Goal: Information Seeking & Learning: Compare options

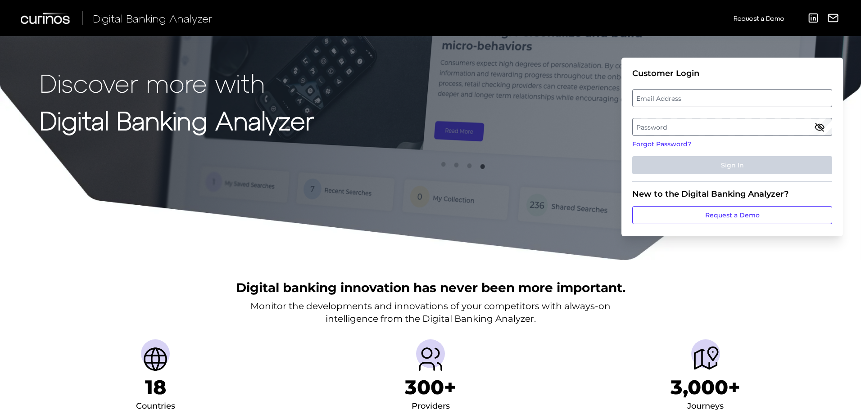
click at [688, 94] on label "Email Address" at bounding box center [732, 98] width 199 height 16
click at [688, 94] on input "email" at bounding box center [732, 98] width 200 height 18
click at [662, 99] on input "Email Address" at bounding box center [732, 98] width 200 height 18
click at [632, 89] on div at bounding box center [632, 89] width 0 height 0
type input "[PERSON_NAME][EMAIL_ADDRESS][DOMAIN_NAME]"
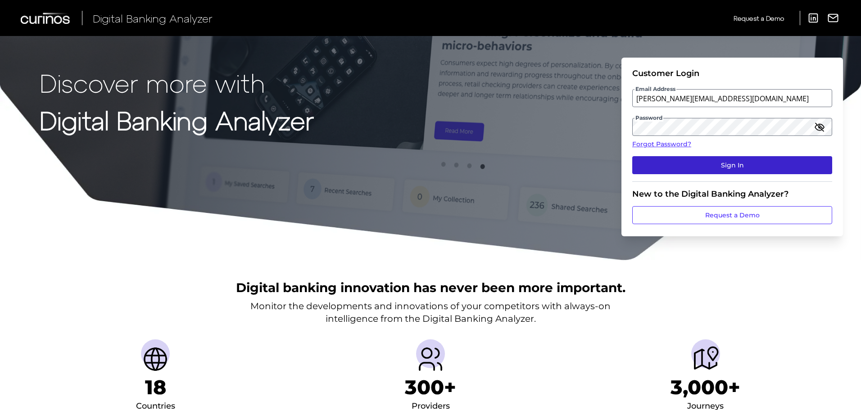
click at [690, 162] on button "Sign In" at bounding box center [732, 165] width 200 height 18
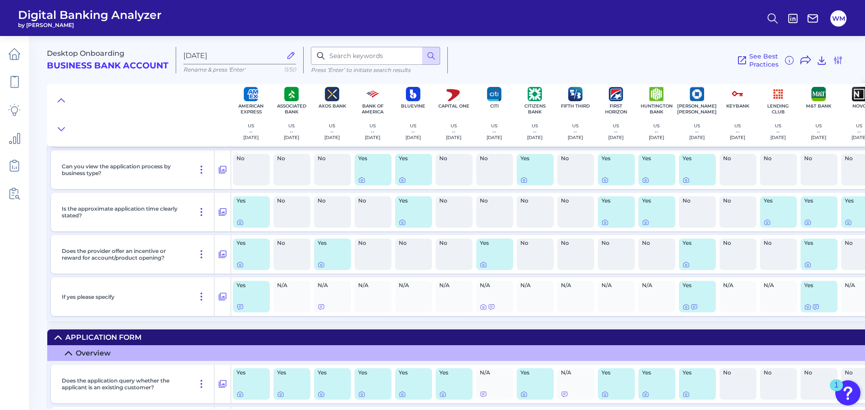
scroll to position [1801, 0]
click at [377, 54] on input at bounding box center [375, 56] width 129 height 18
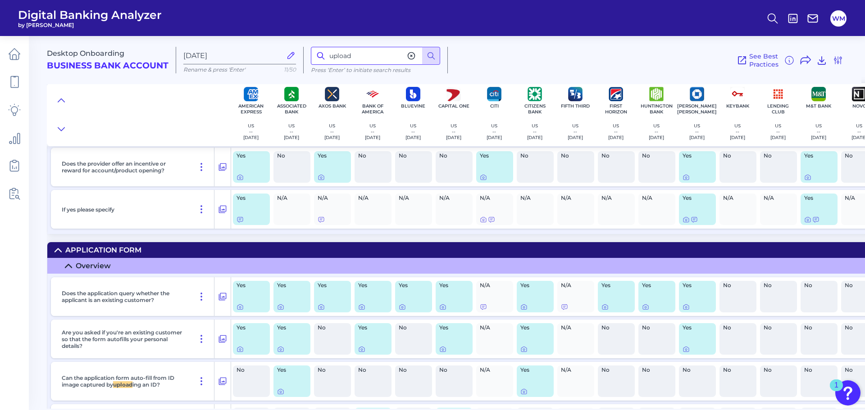
scroll to position [1873, 0]
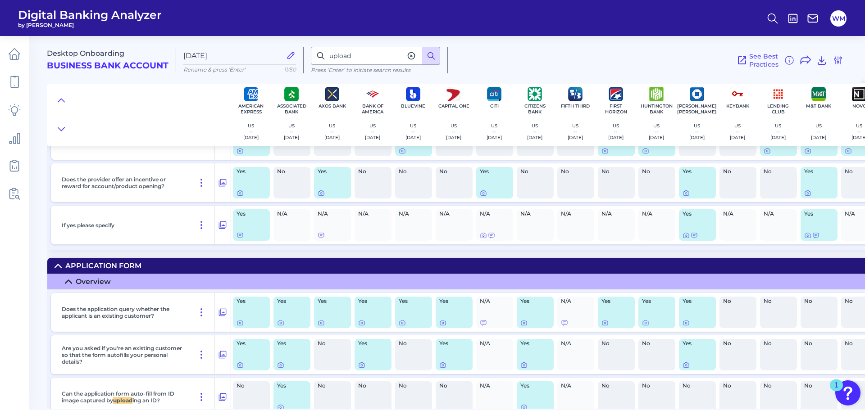
click at [431, 59] on icon at bounding box center [431, 55] width 9 height 9
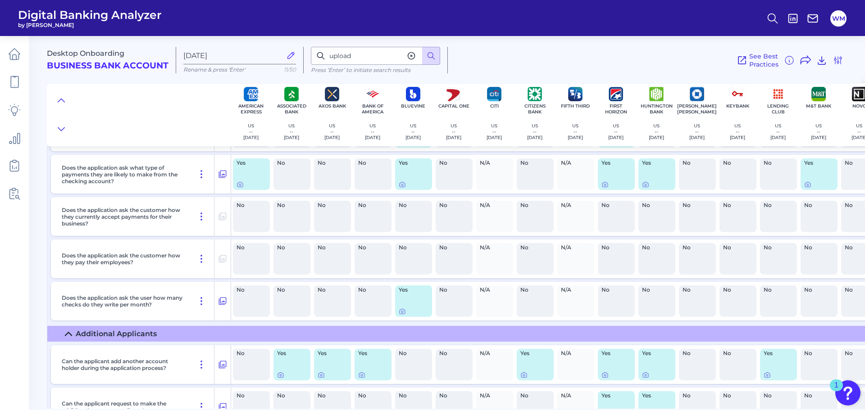
scroll to position [4485, 0]
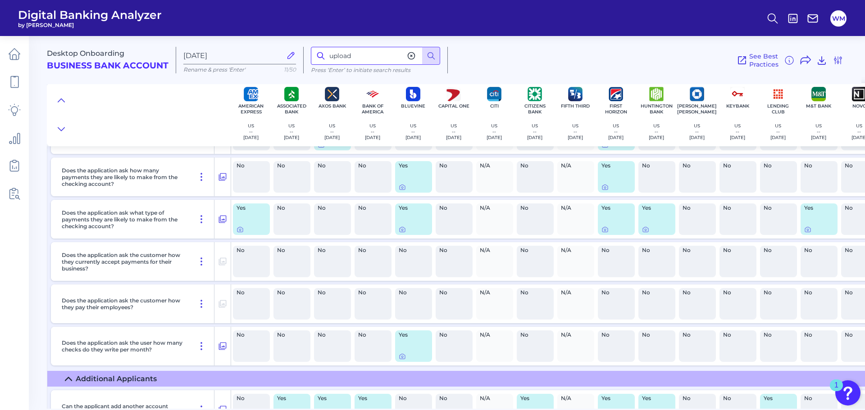
click at [346, 54] on input "upload" at bounding box center [375, 56] width 129 height 18
type input "documentation"
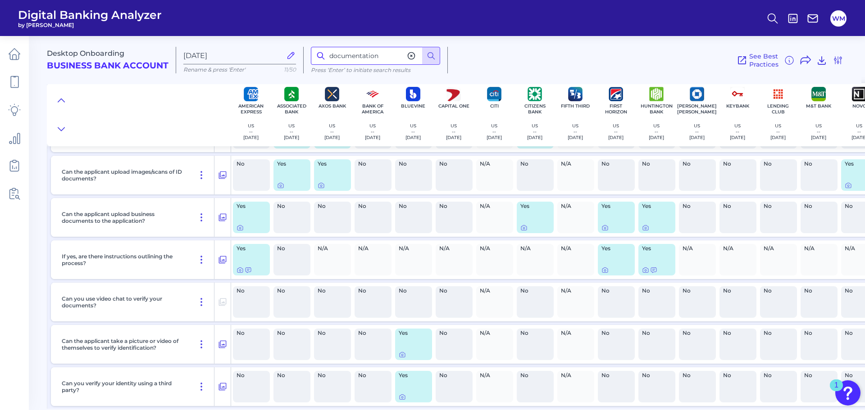
scroll to position [5257, 0]
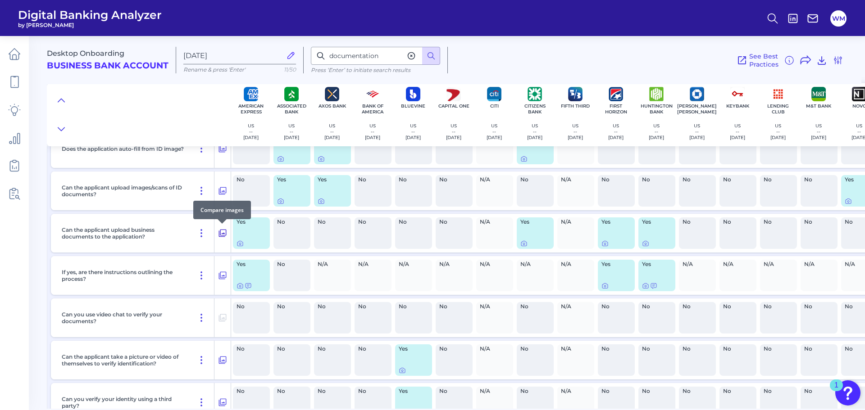
click at [224, 232] on icon at bounding box center [222, 233] width 9 height 11
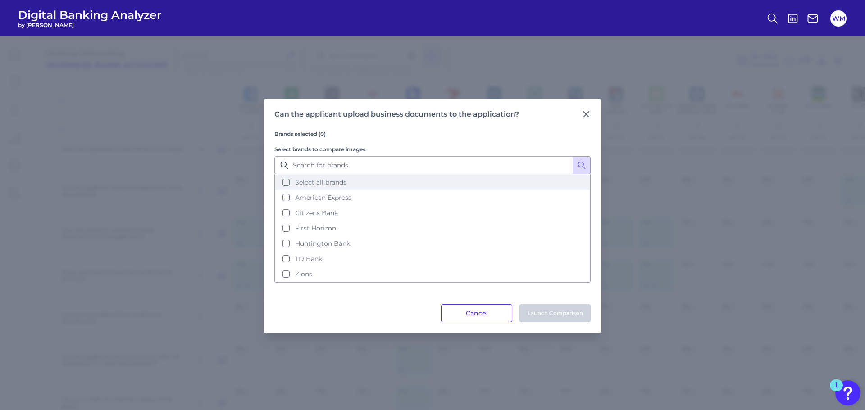
click at [287, 177] on button "Select all brands" at bounding box center [432, 182] width 314 height 15
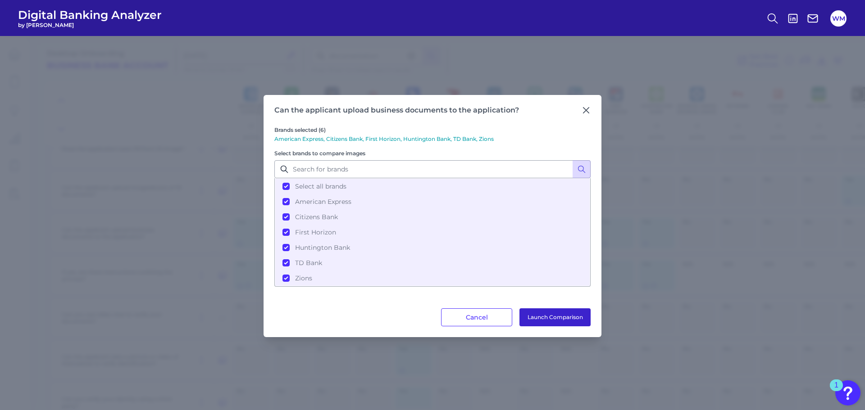
click at [552, 315] on button "Launch Comparison" at bounding box center [554, 318] width 71 height 18
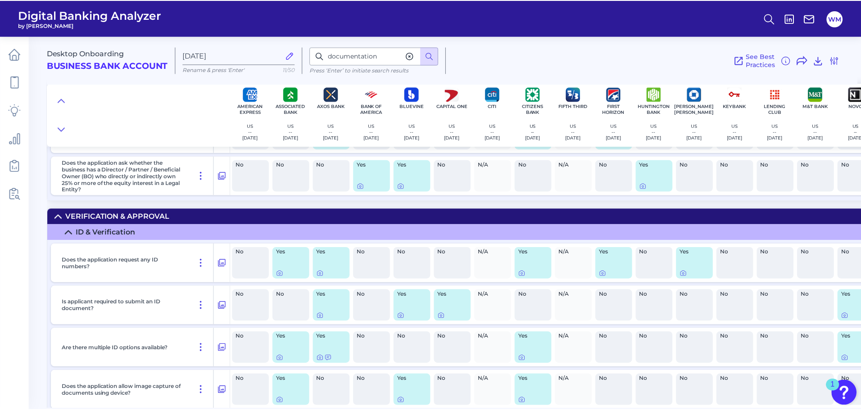
scroll to position [4851, 0]
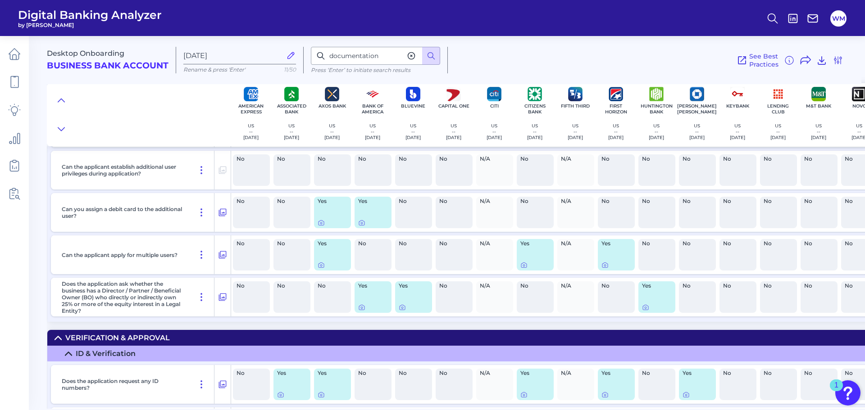
drag, startPoint x: 60, startPoint y: 15, endPoint x: 54, endPoint y: 21, distance: 8.6
click at [60, 15] on span "Digital Banking Analyzer" at bounding box center [90, 15] width 144 height 14
click at [15, 84] on icon at bounding box center [14, 82] width 13 height 13
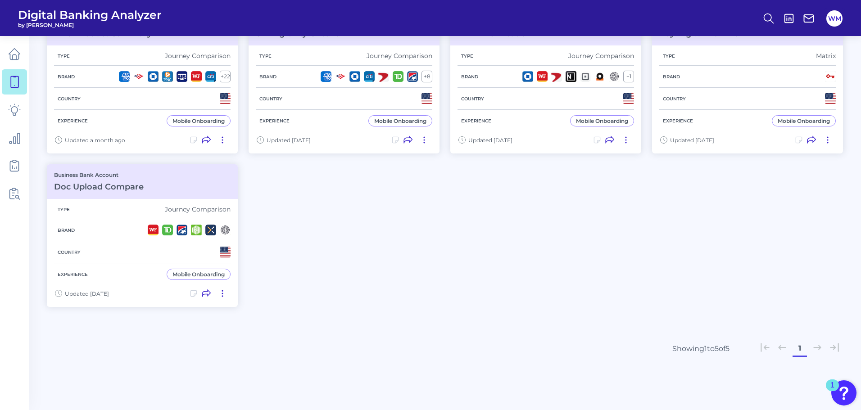
scroll to position [135, 0]
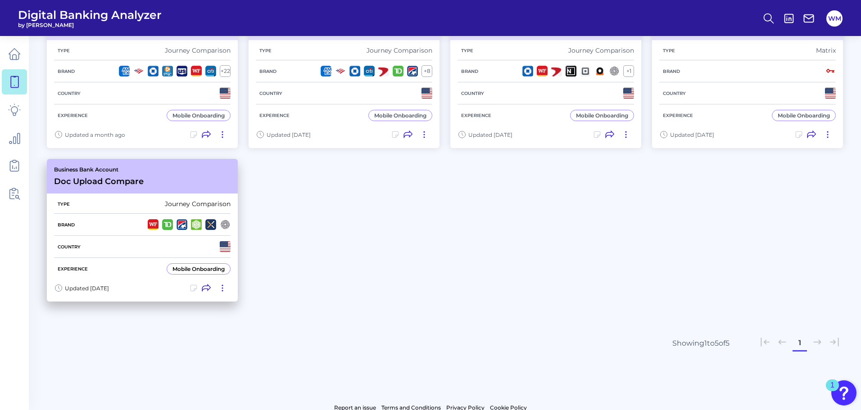
click at [97, 206] on div "Type Journey Comparison" at bounding box center [142, 204] width 177 height 19
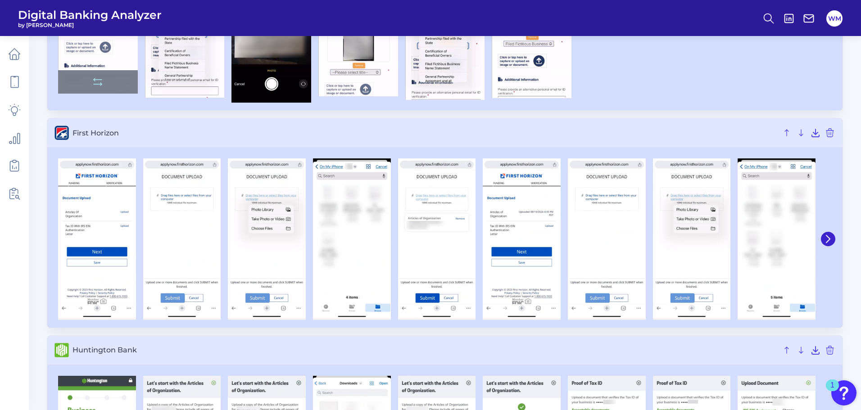
scroll to position [225, 0]
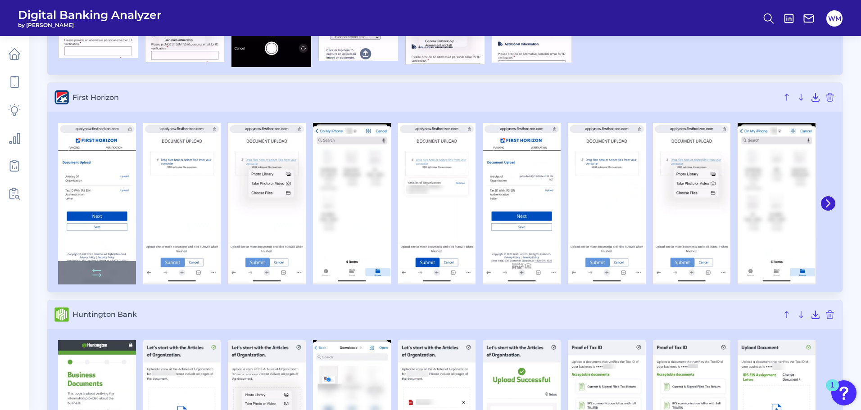
click at [108, 179] on img at bounding box center [97, 203] width 78 height 161
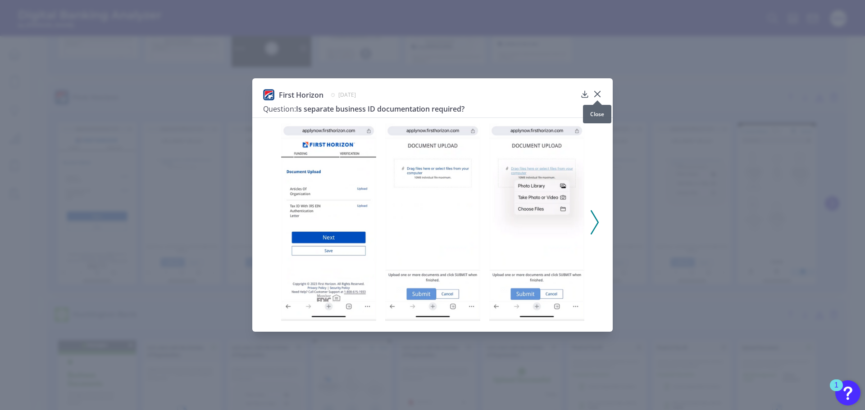
click at [597, 93] on icon at bounding box center [597, 94] width 9 height 9
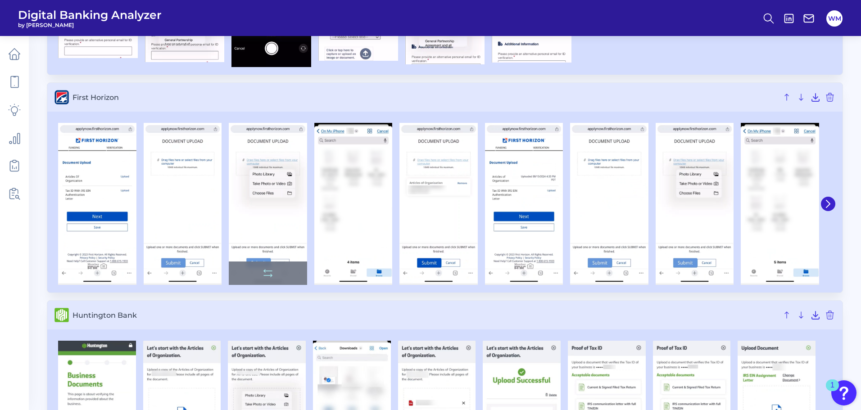
click at [265, 201] on img at bounding box center [268, 204] width 78 height 162
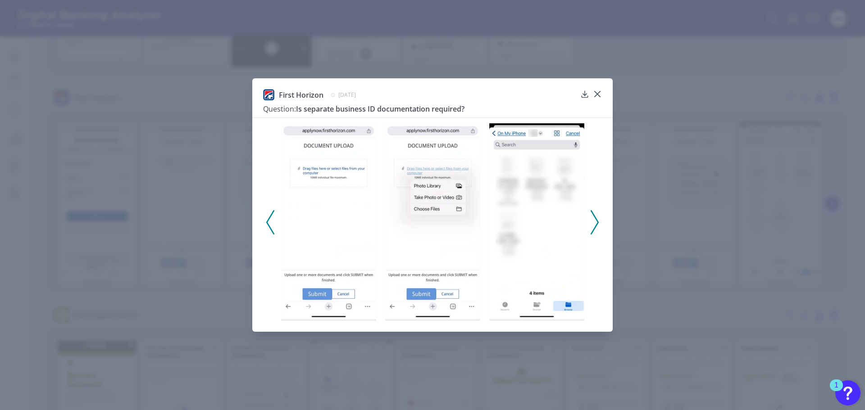
click at [719, 141] on div "First Horizon [DATE] Question: Is separate business ID documentation required?" at bounding box center [432, 205] width 865 height 410
click at [601, 95] on icon at bounding box center [597, 94] width 9 height 9
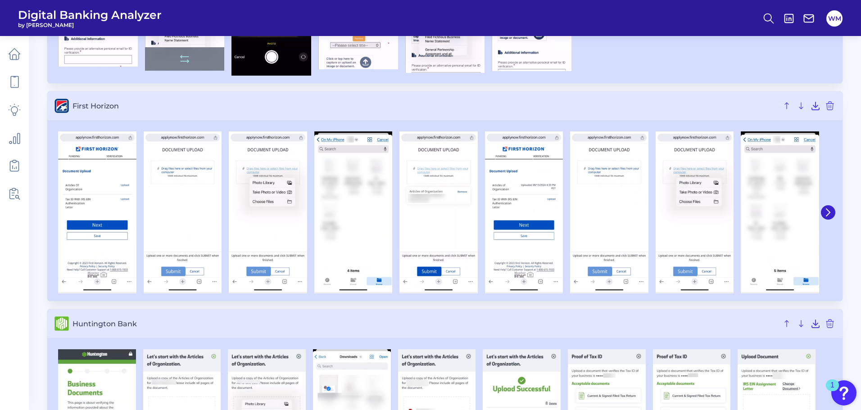
scroll to position [0, 0]
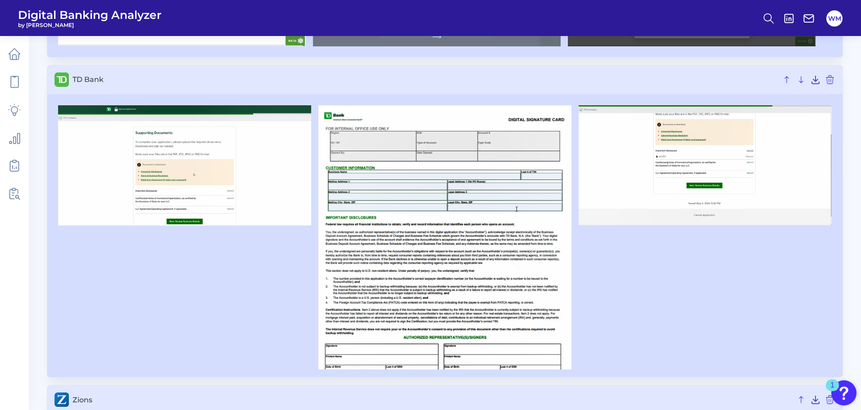
scroll to position [766, 0]
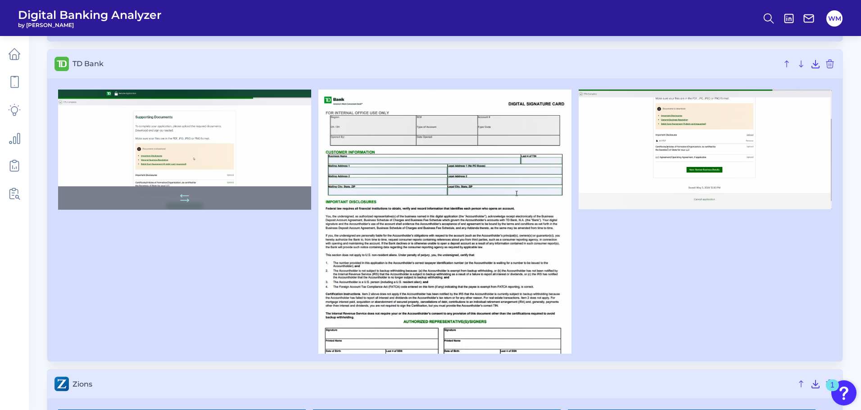
click at [175, 170] on img at bounding box center [184, 150] width 253 height 121
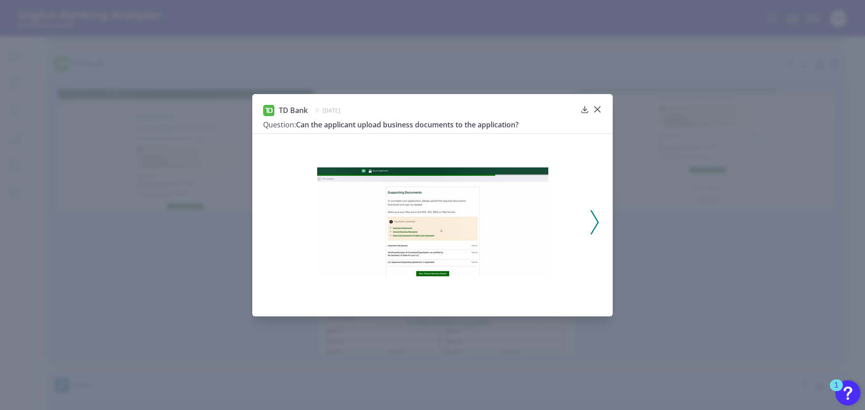
click at [602, 108] on div "TD Bank May 3, 2024 Question: Can the applicant upload business documents to th…" at bounding box center [432, 205] width 360 height 222
click at [595, 108] on icon at bounding box center [596, 109] width 5 height 5
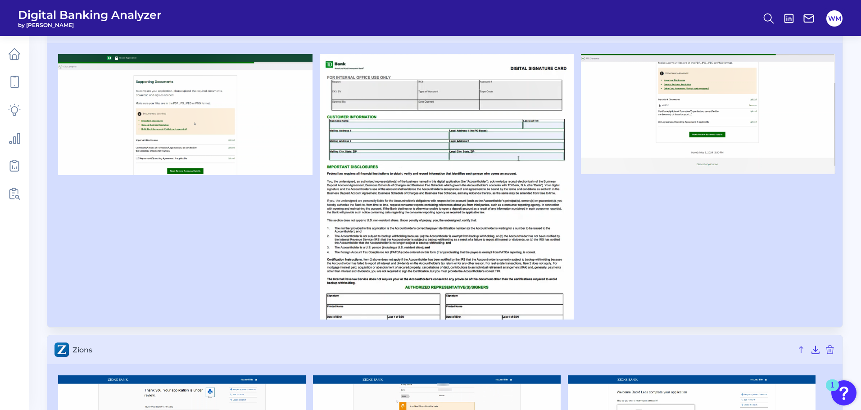
scroll to position [907, 0]
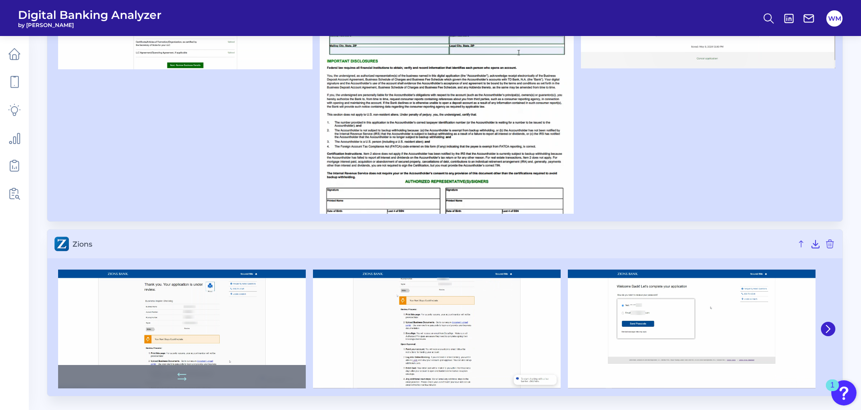
click at [239, 332] on img at bounding box center [182, 329] width 248 height 119
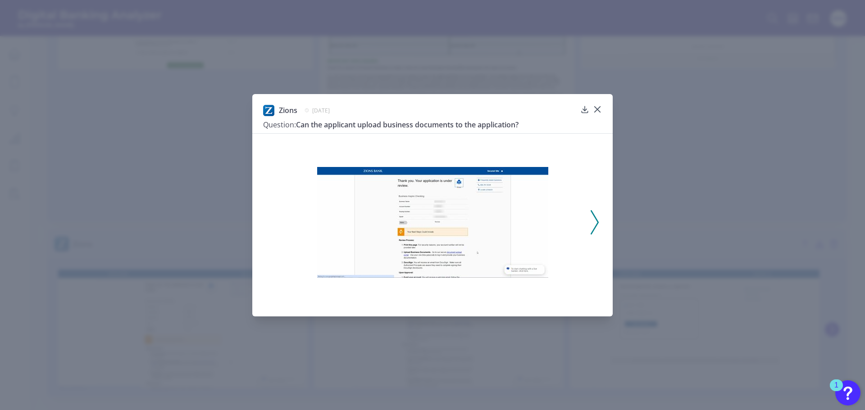
click at [590, 221] on div at bounding box center [432, 219] width 360 height 172
click at [593, 222] on icon at bounding box center [594, 222] width 8 height 24
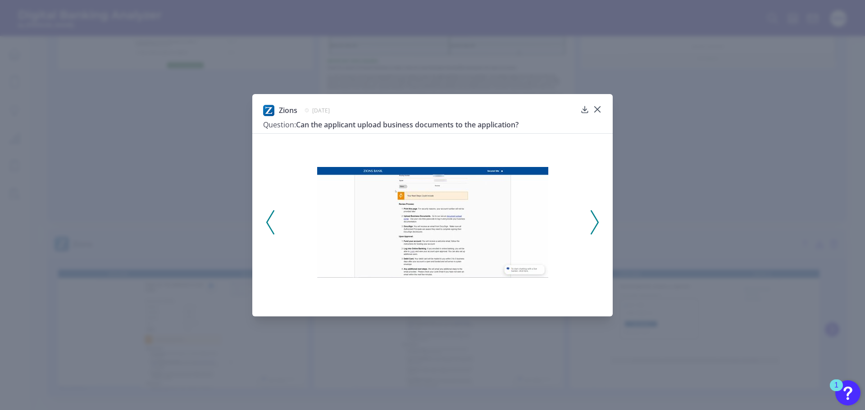
click at [593, 227] on icon at bounding box center [594, 222] width 8 height 24
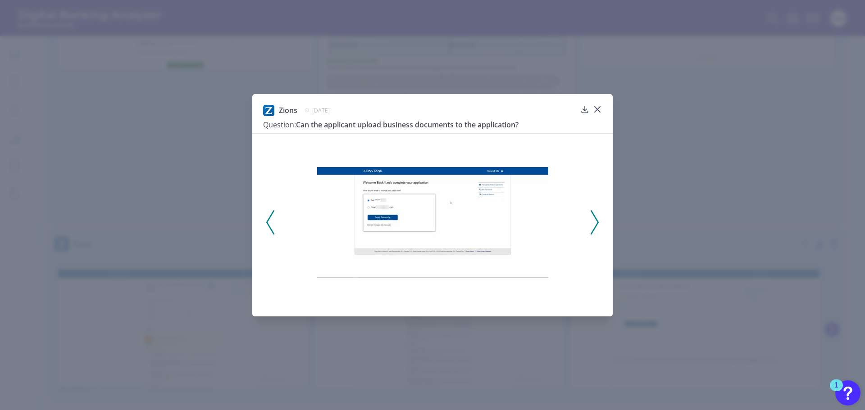
click at [593, 227] on icon at bounding box center [594, 222] width 8 height 24
click at [594, 227] on icon at bounding box center [594, 222] width 8 height 24
click at [272, 225] on icon at bounding box center [270, 222] width 8 height 24
click at [525, 206] on img at bounding box center [432, 222] width 231 height 111
click at [515, 211] on img at bounding box center [432, 222] width 231 height 111
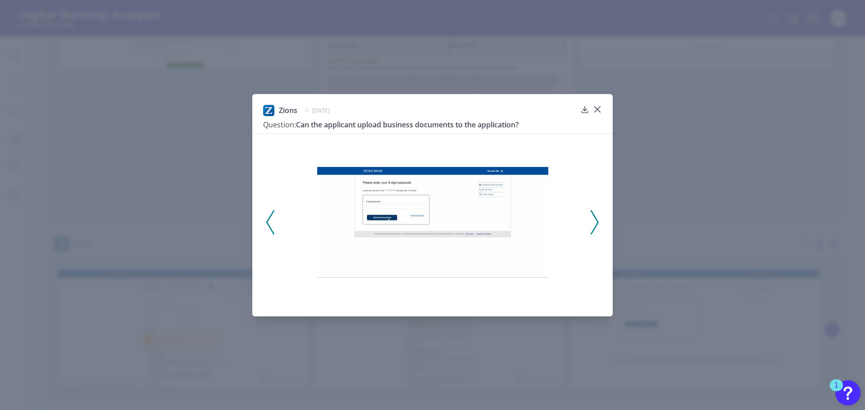
click at [495, 217] on img at bounding box center [432, 222] width 231 height 111
click at [597, 106] on icon at bounding box center [597, 109] width 9 height 9
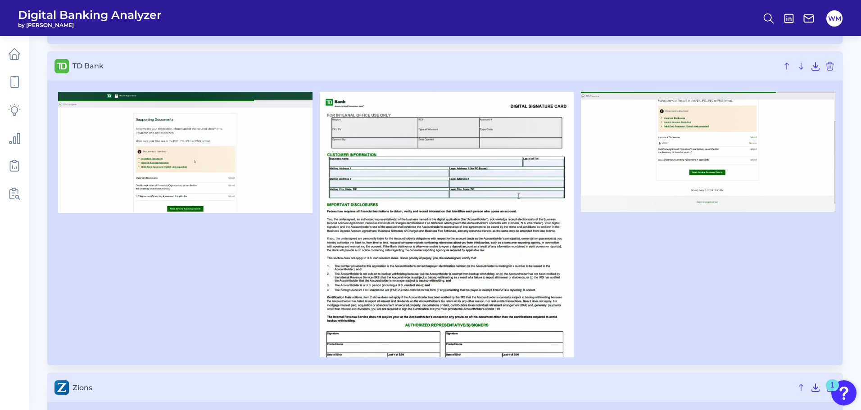
scroll to position [727, 0]
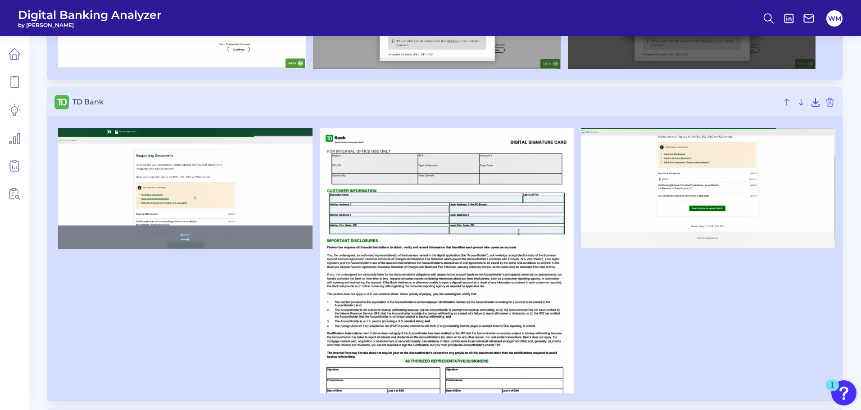
click at [151, 197] on img at bounding box center [185, 188] width 254 height 121
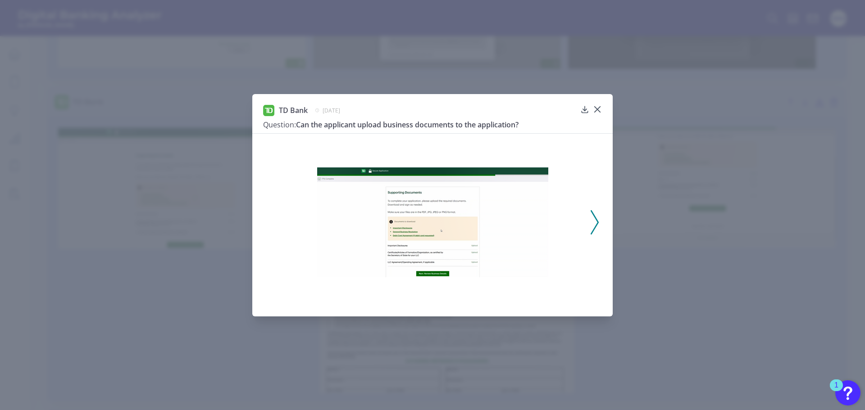
click at [436, 245] on img at bounding box center [432, 223] width 231 height 110
click at [599, 112] on div at bounding box center [597, 116] width 9 height 9
click at [599, 110] on icon at bounding box center [597, 109] width 9 height 9
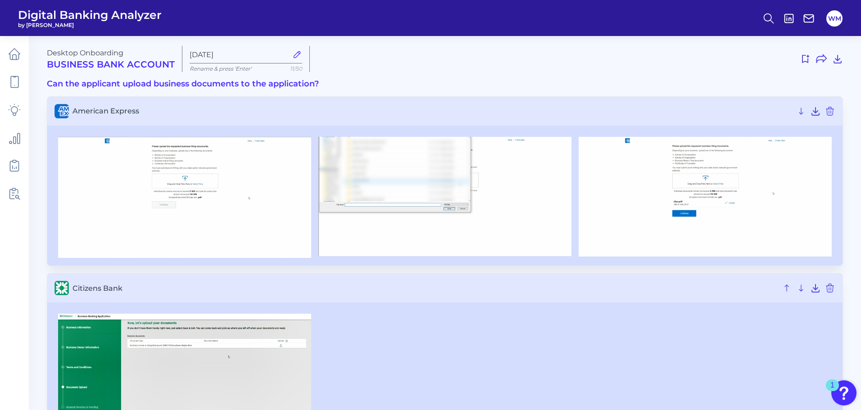
scroll to position [0, 0]
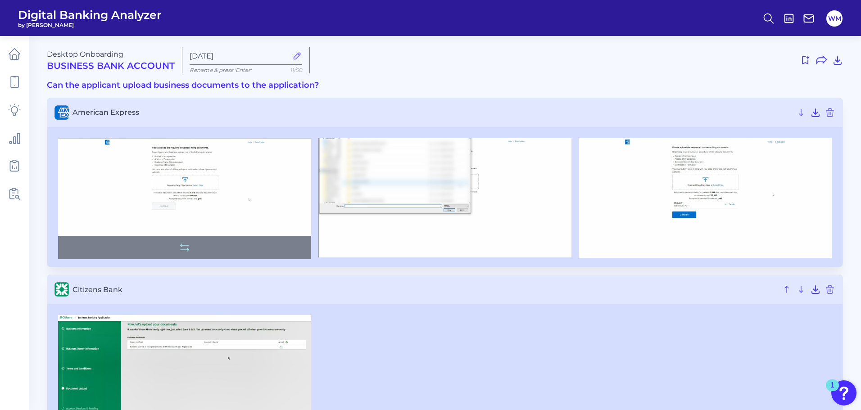
click at [236, 202] on img at bounding box center [184, 199] width 253 height 122
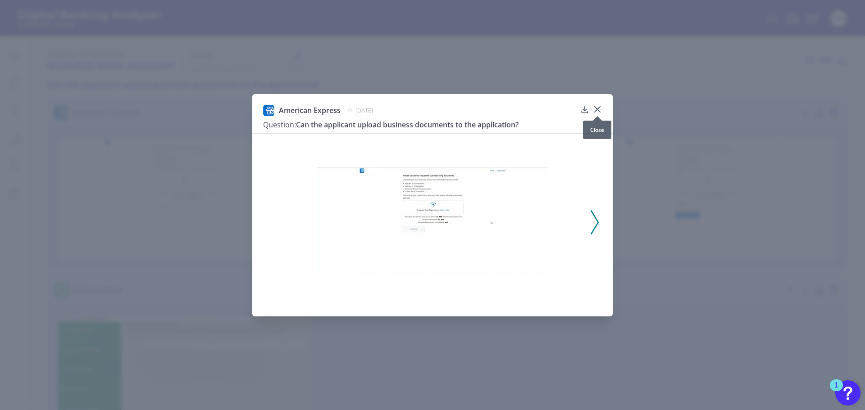
click at [599, 110] on icon at bounding box center [597, 109] width 9 height 9
